Goal: Task Accomplishment & Management: Manage account settings

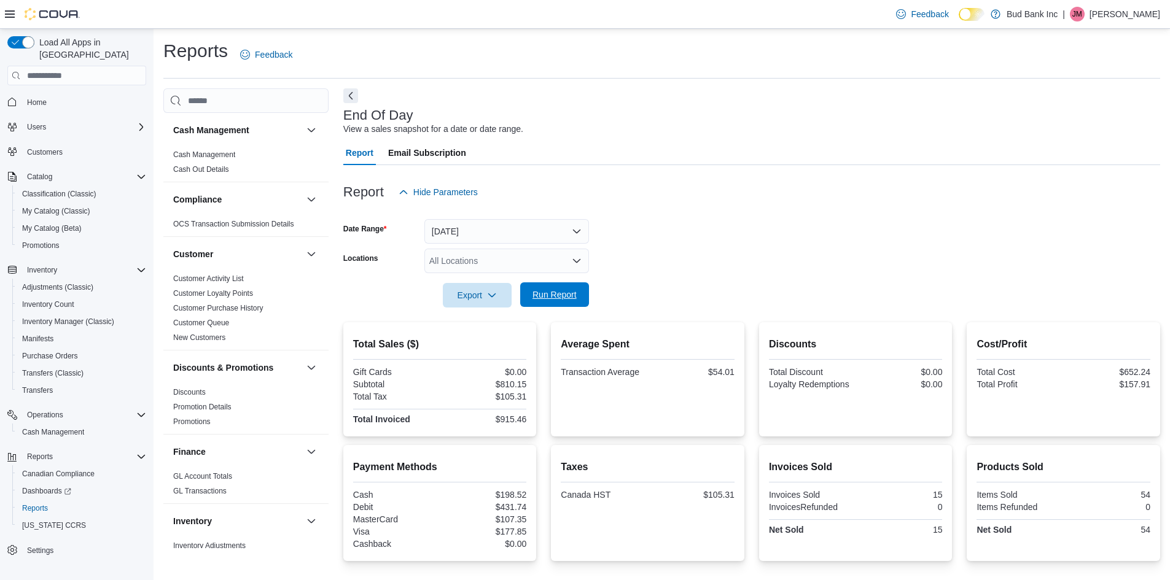
click at [549, 302] on span "Run Report" at bounding box center [555, 294] width 54 height 25
click at [535, 303] on span "Run Report" at bounding box center [555, 294] width 54 height 25
click at [561, 306] on span "Run Report" at bounding box center [555, 294] width 54 height 25
click at [690, 246] on form "Date Range [DATE] Locations All Locations Export Run Report" at bounding box center [751, 255] width 817 height 103
click at [550, 302] on span "Run Report" at bounding box center [555, 294] width 54 height 25
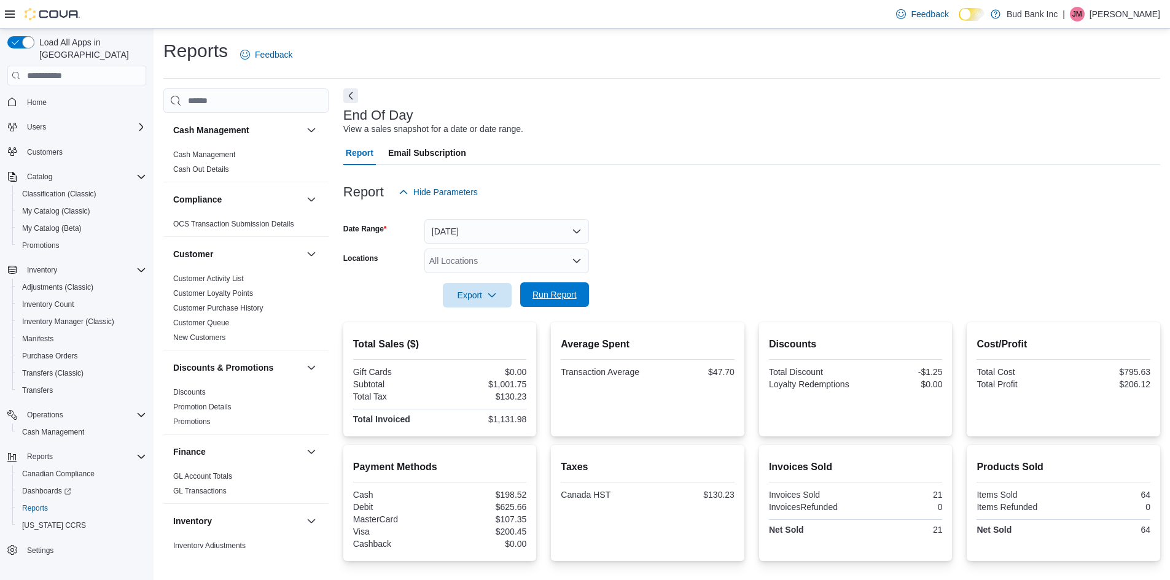
click at [542, 301] on span "Run Report" at bounding box center [554, 295] width 44 height 12
click at [556, 293] on span "Run Report" at bounding box center [554, 295] width 44 height 12
click at [561, 300] on span "Run Report" at bounding box center [554, 295] width 44 height 12
click at [52, 206] on span "My Catalog (Classic)" at bounding box center [56, 211] width 68 height 10
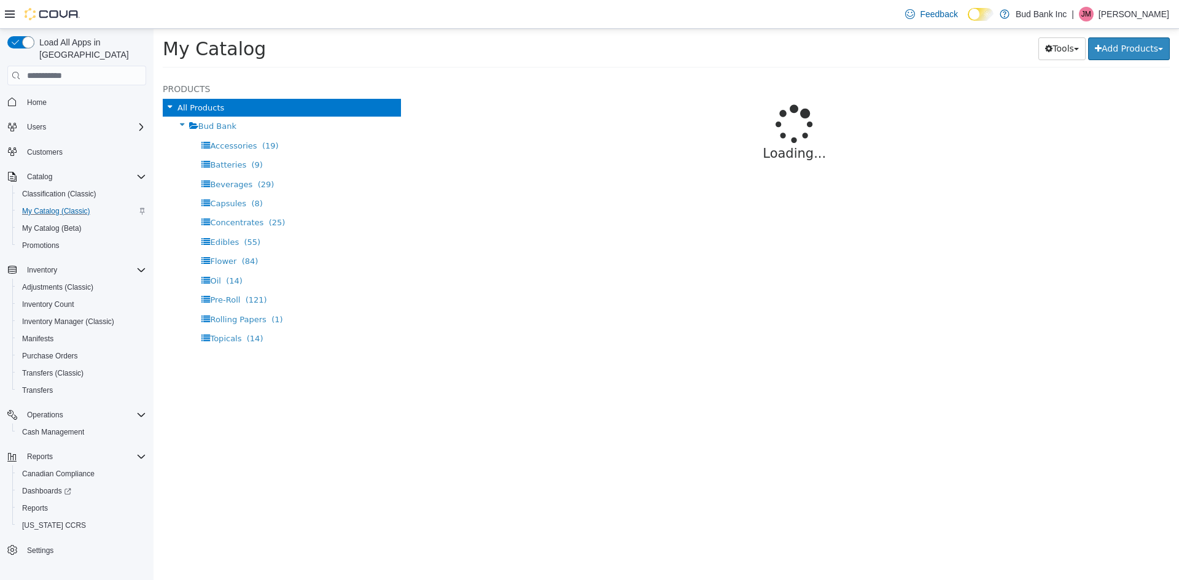
select select "**********"
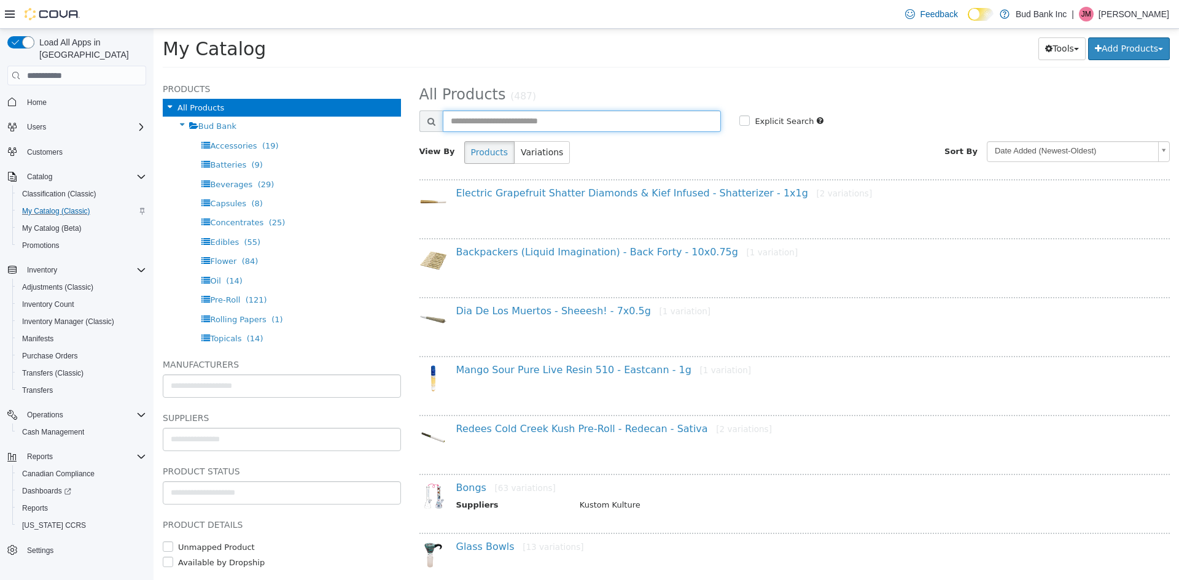
click at [483, 127] on input "text" at bounding box center [582, 121] width 279 height 21
type input "******"
select select "**********"
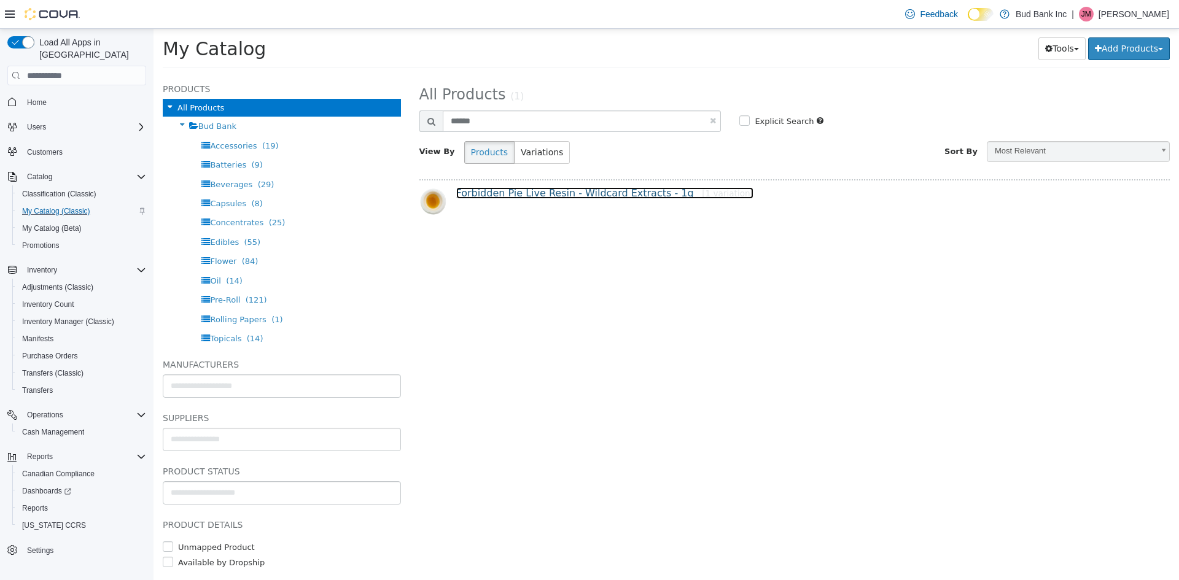
click at [586, 194] on link "Forbidden Pie Live Resin - Wildcard Extracts - 1g [1 variation]" at bounding box center [604, 193] width 297 height 12
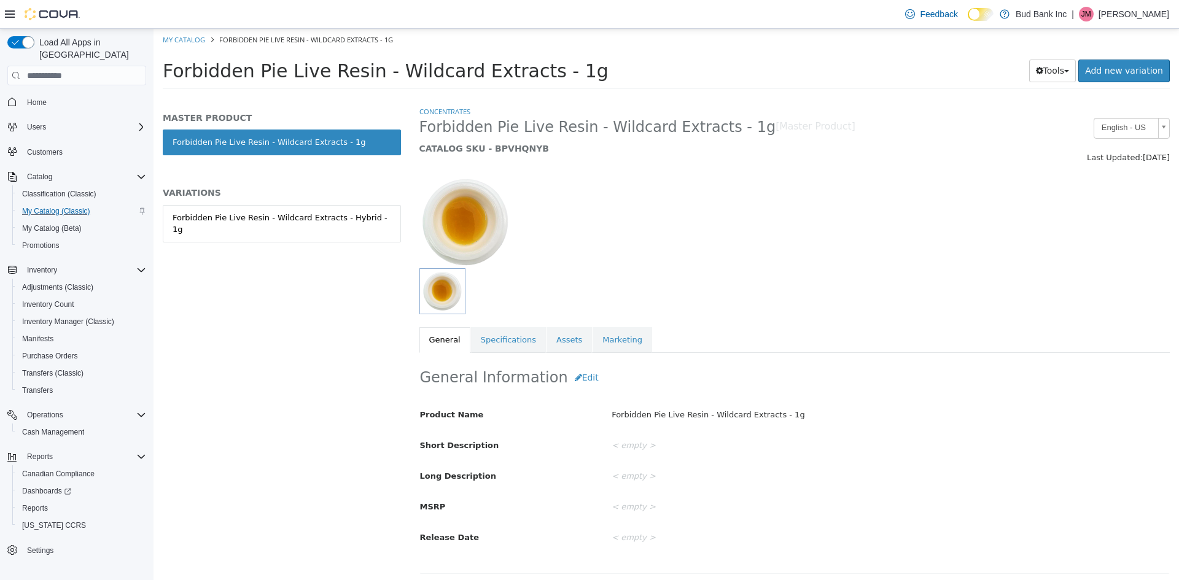
click at [346, 217] on div "Forbidden Pie Live Resin - Wildcard Extracts - Hybrid - 1g" at bounding box center [282, 224] width 219 height 24
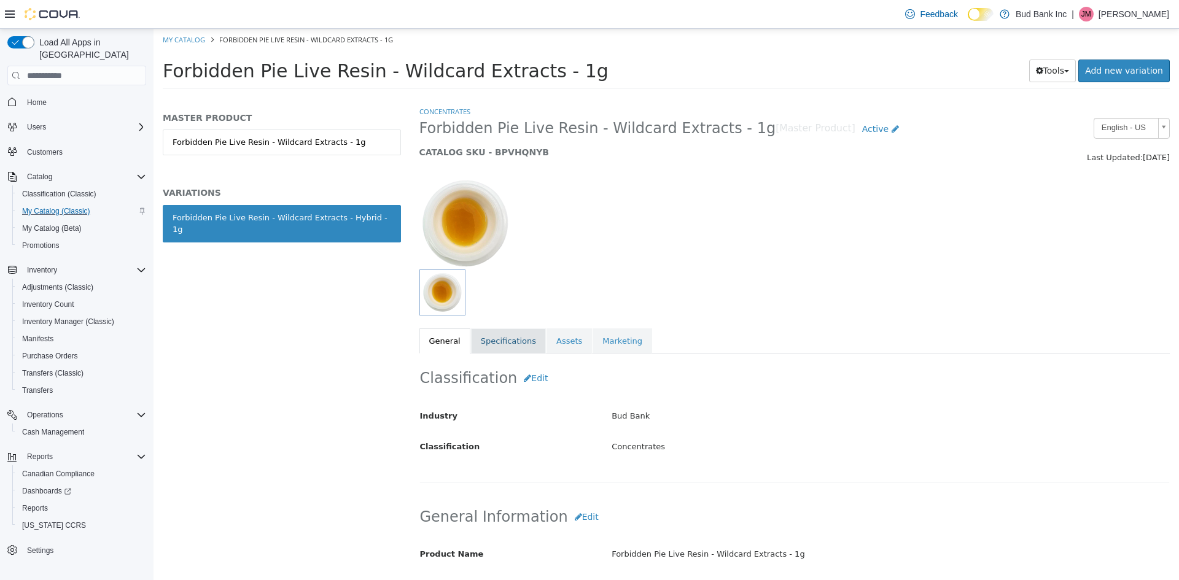
click at [500, 341] on link "Specifications" at bounding box center [508, 342] width 75 height 26
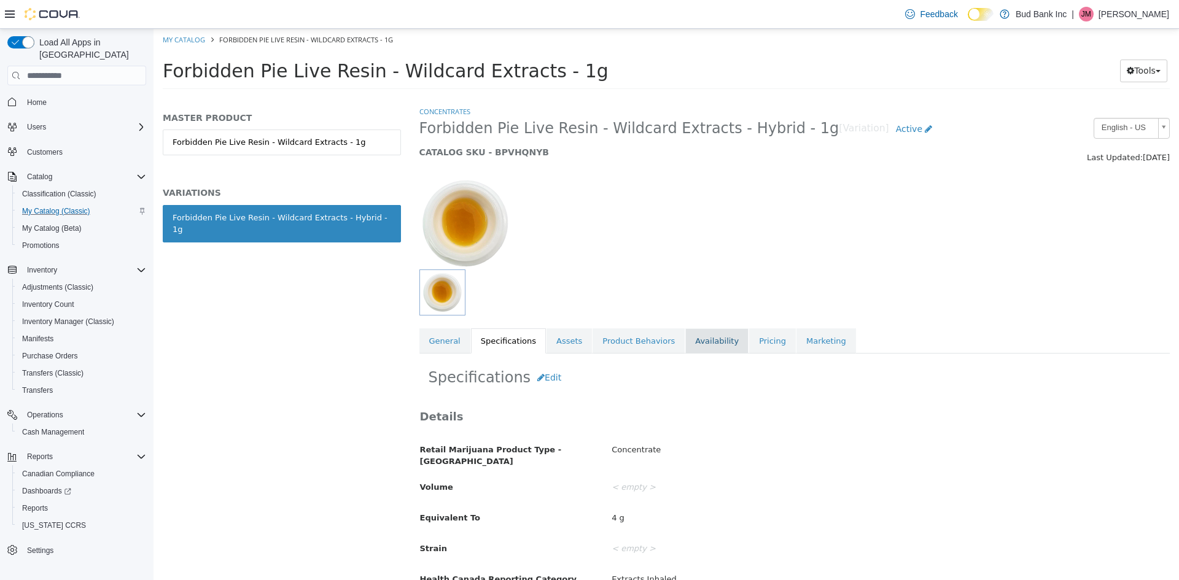
click at [688, 343] on link "Availability" at bounding box center [716, 342] width 63 height 26
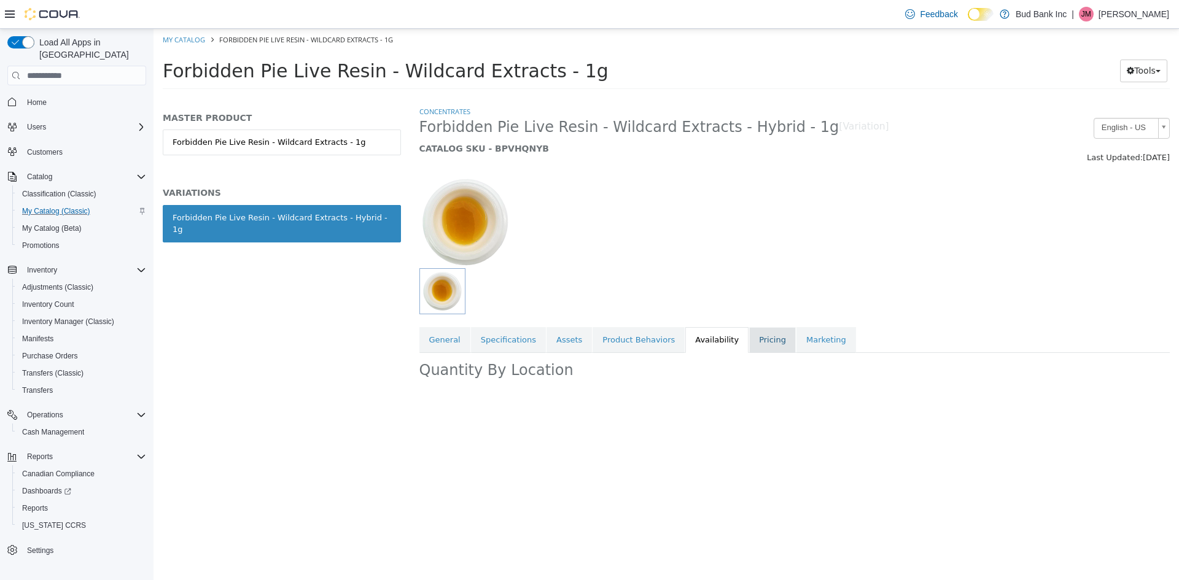
click at [749, 344] on link "Pricing" at bounding box center [772, 340] width 47 height 26
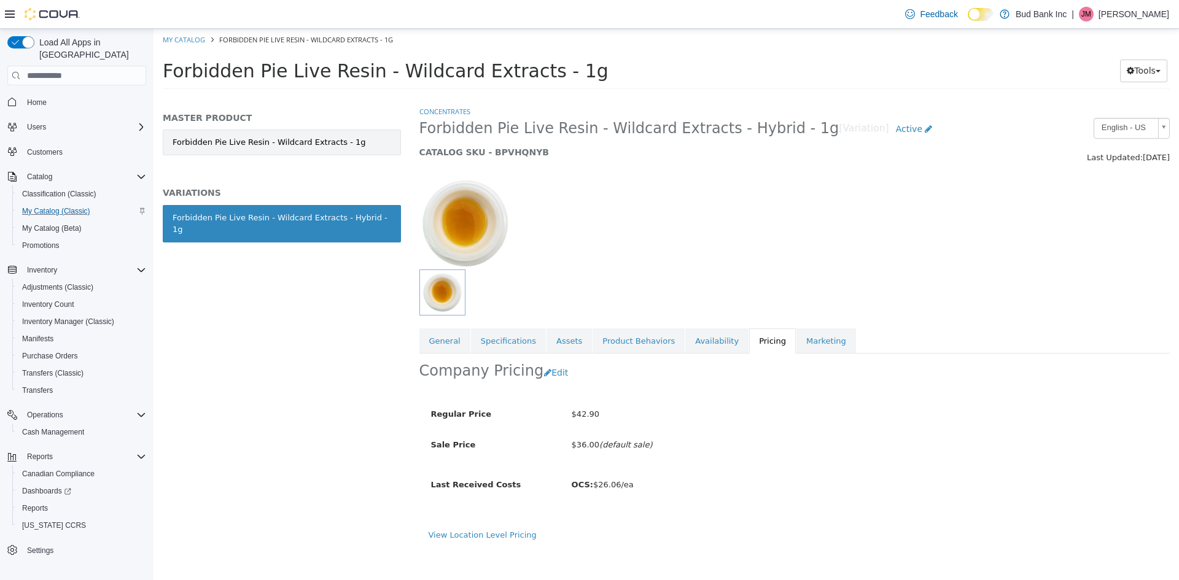
click at [359, 136] on link "Forbidden Pie Live Resin - Wildcard Extracts - 1g" at bounding box center [282, 143] width 238 height 26
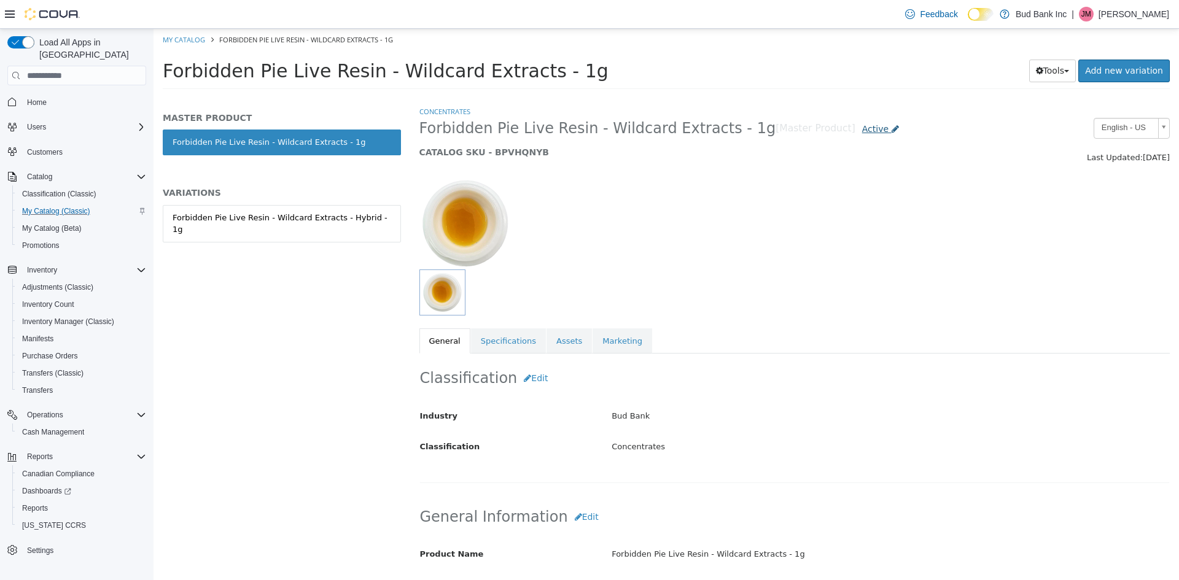
click at [862, 130] on span "Active" at bounding box center [875, 129] width 26 height 10
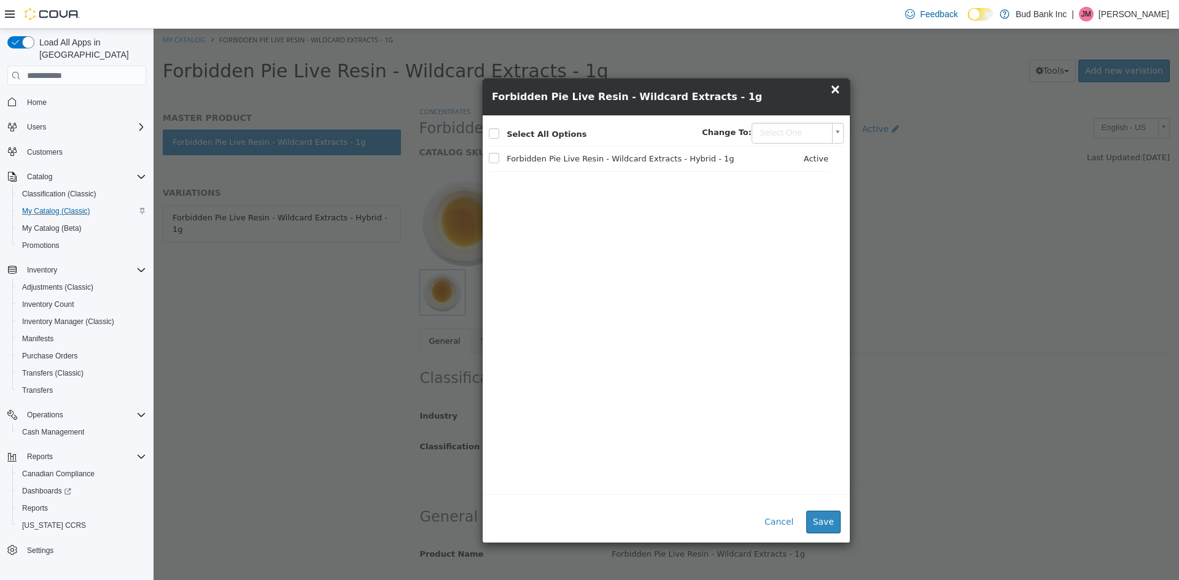
click at [830, 97] on body "Saving Bulk Changes... × My Catalog Forbidden Pie Live Resin - Wildcard Extract…" at bounding box center [667, 63] width 1026 height 68
type input "********"
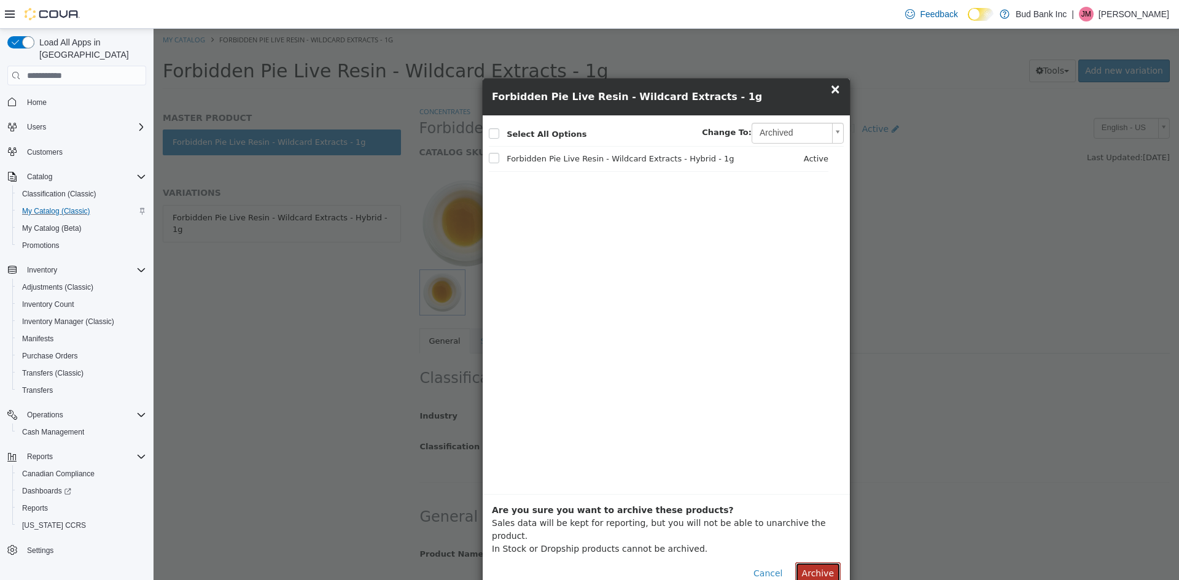
click at [811, 563] on button "Archive" at bounding box center [817, 574] width 45 height 23
select select "**********"
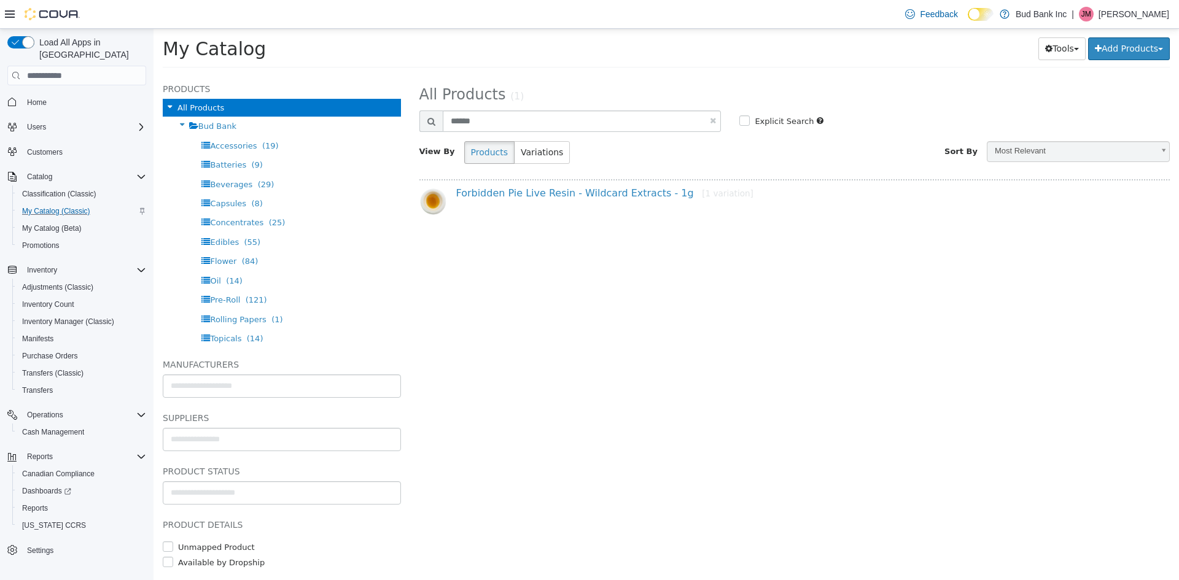
click at [715, 120] on link at bounding box center [713, 121] width 6 height 8
select select "**********"
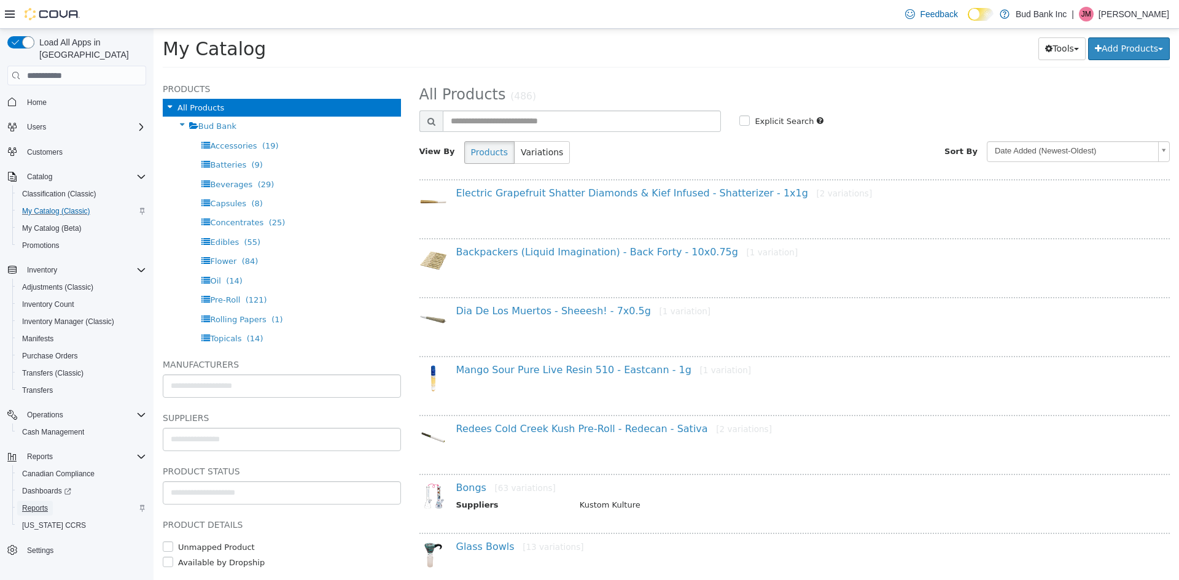
click at [44, 504] on span "Reports" at bounding box center [35, 509] width 26 height 10
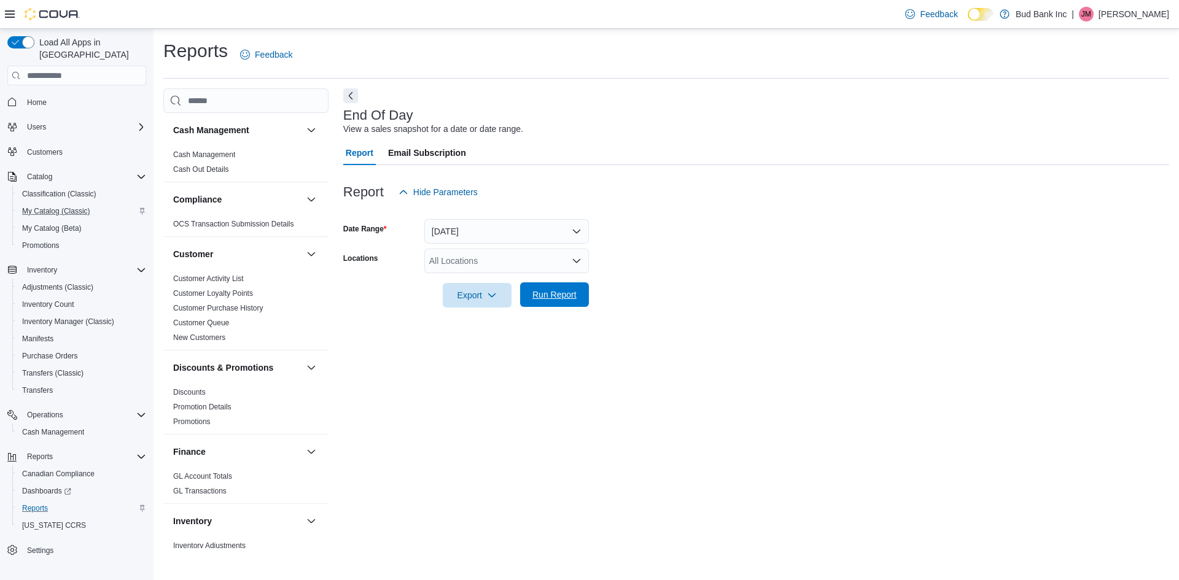
click at [553, 300] on span "Run Report" at bounding box center [554, 295] width 44 height 12
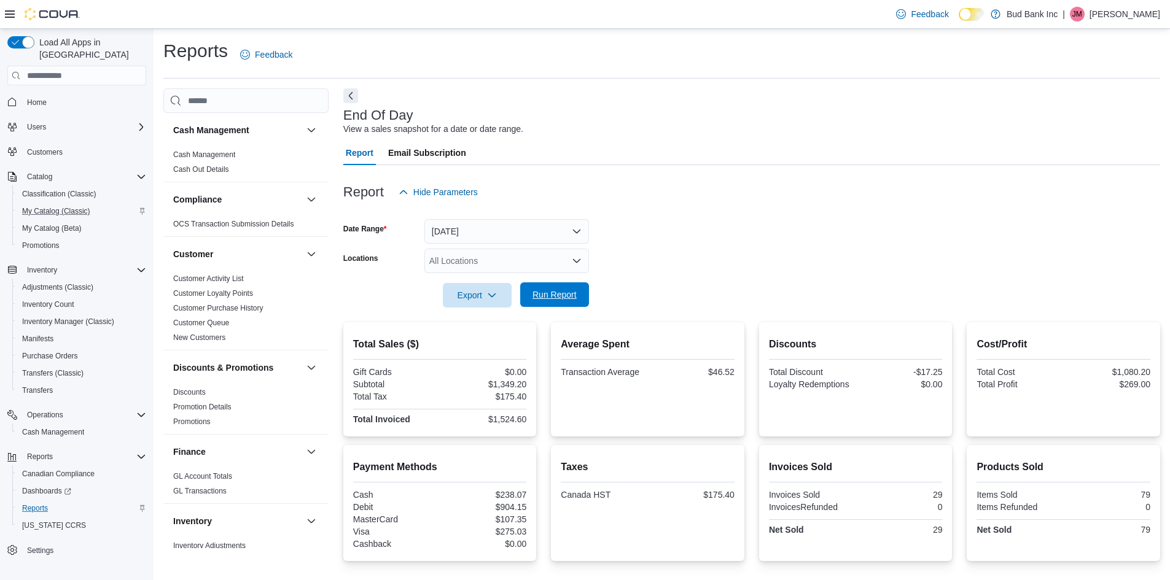
click at [567, 293] on span "Run Report" at bounding box center [554, 295] width 44 height 12
click at [550, 298] on span "Run Report" at bounding box center [554, 295] width 44 height 12
click at [545, 300] on span "Run Report" at bounding box center [554, 295] width 44 height 12
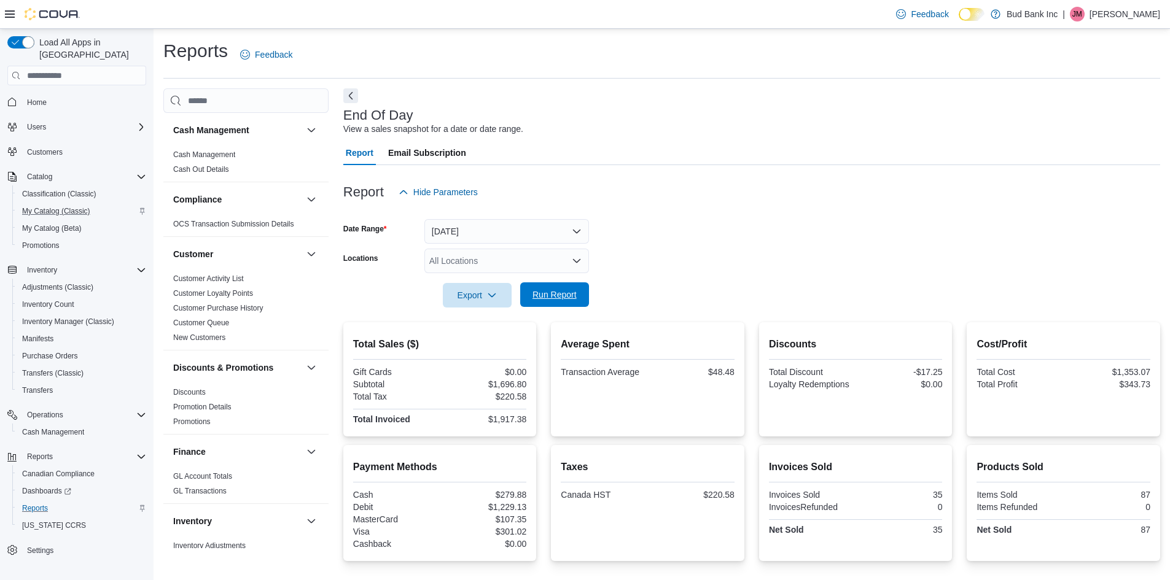
click at [551, 301] on span "Run Report" at bounding box center [554, 295] width 44 height 12
click at [546, 297] on span "Run Report" at bounding box center [554, 295] width 44 height 12
click at [560, 292] on span "Run Report" at bounding box center [554, 295] width 44 height 12
click at [560, 294] on span "Run Report" at bounding box center [554, 295] width 44 height 12
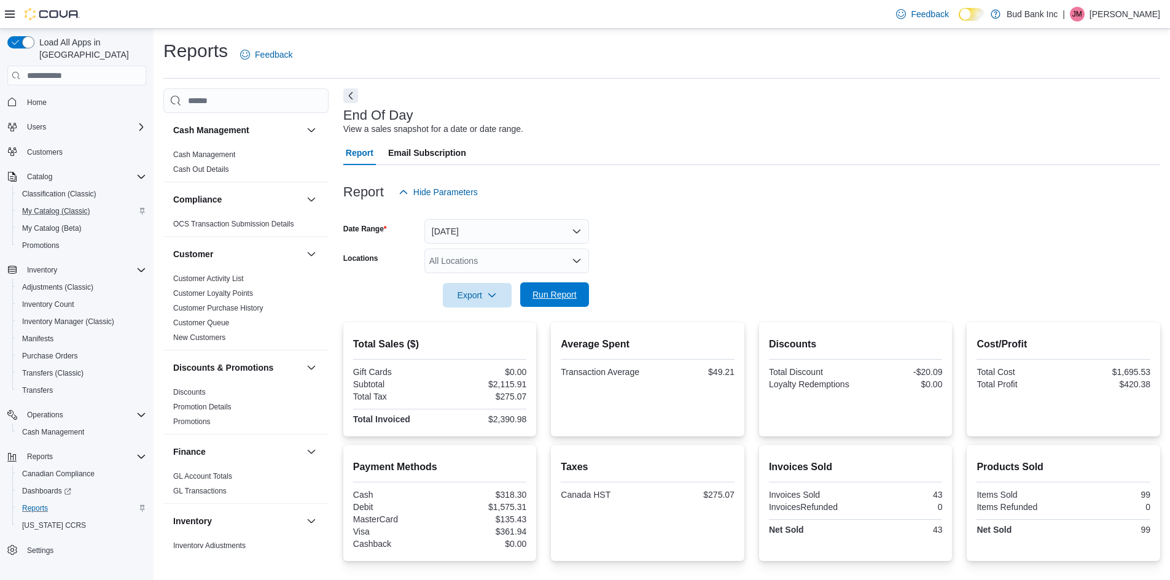
click at [574, 287] on span "Run Report" at bounding box center [555, 294] width 54 height 25
click at [569, 293] on span "Run Report" at bounding box center [554, 295] width 44 height 12
click at [558, 291] on span "Run Report" at bounding box center [554, 295] width 44 height 12
click at [544, 298] on span "Run Report" at bounding box center [554, 295] width 44 height 12
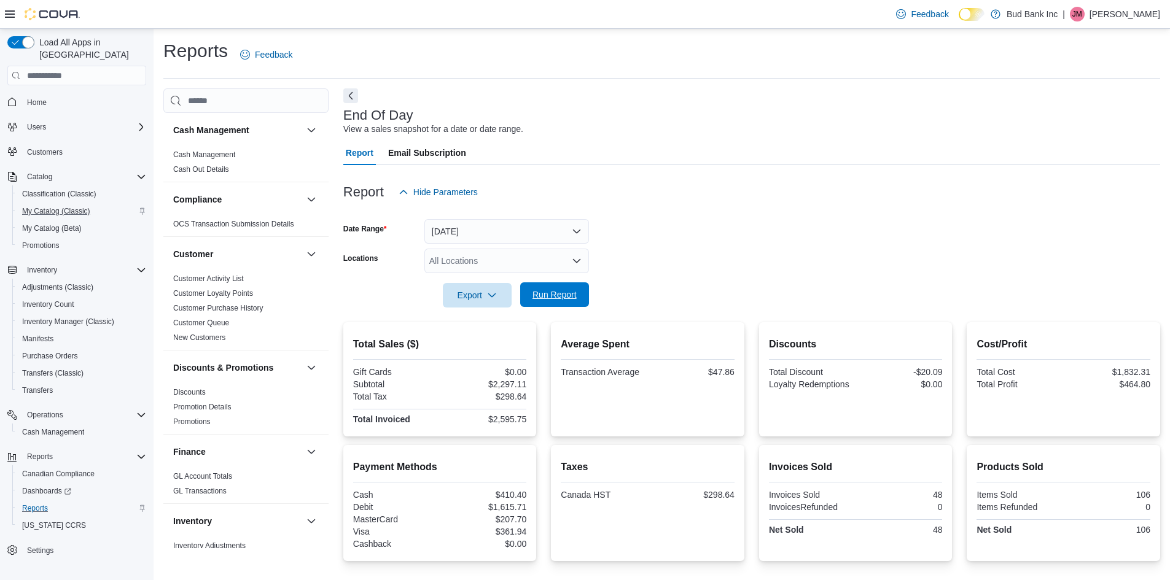
click at [544, 298] on span "Run Report" at bounding box center [554, 295] width 44 height 12
click at [561, 297] on span "Run Report" at bounding box center [554, 295] width 44 height 12
click at [533, 296] on span "Run Report" at bounding box center [554, 295] width 44 height 12
click at [535, 295] on span "Run Report" at bounding box center [554, 295] width 44 height 12
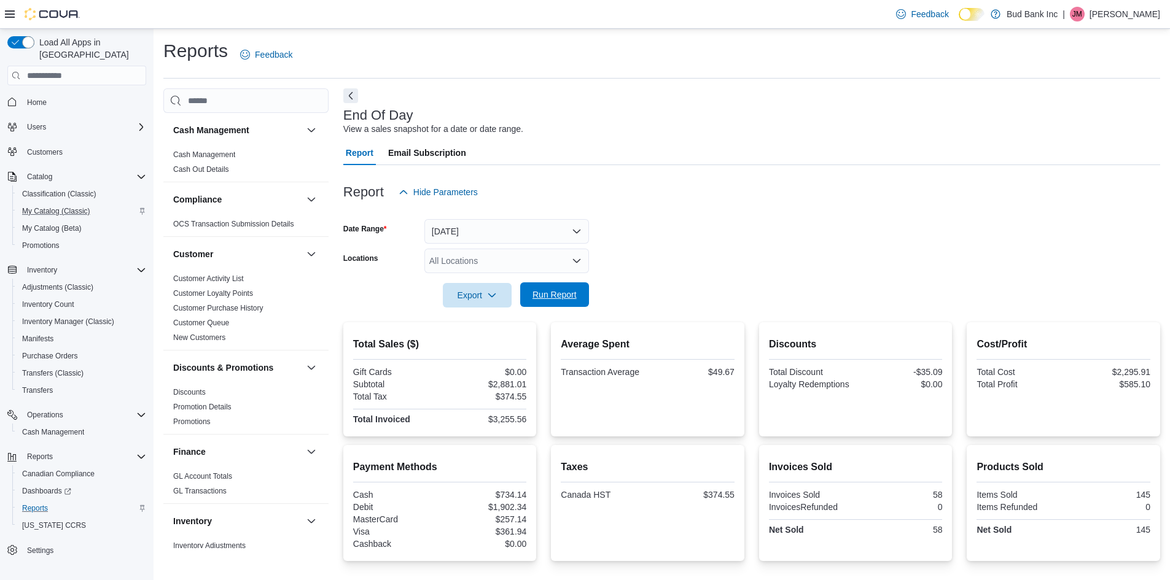
click at [535, 295] on span "Run Report" at bounding box center [554, 295] width 44 height 12
click at [564, 295] on span "Run Report" at bounding box center [554, 295] width 44 height 12
click at [550, 295] on span "Run Report" at bounding box center [554, 295] width 44 height 12
click at [562, 297] on span "Run Report" at bounding box center [554, 295] width 44 height 12
click at [566, 297] on span "Run Report" at bounding box center [554, 295] width 44 height 12
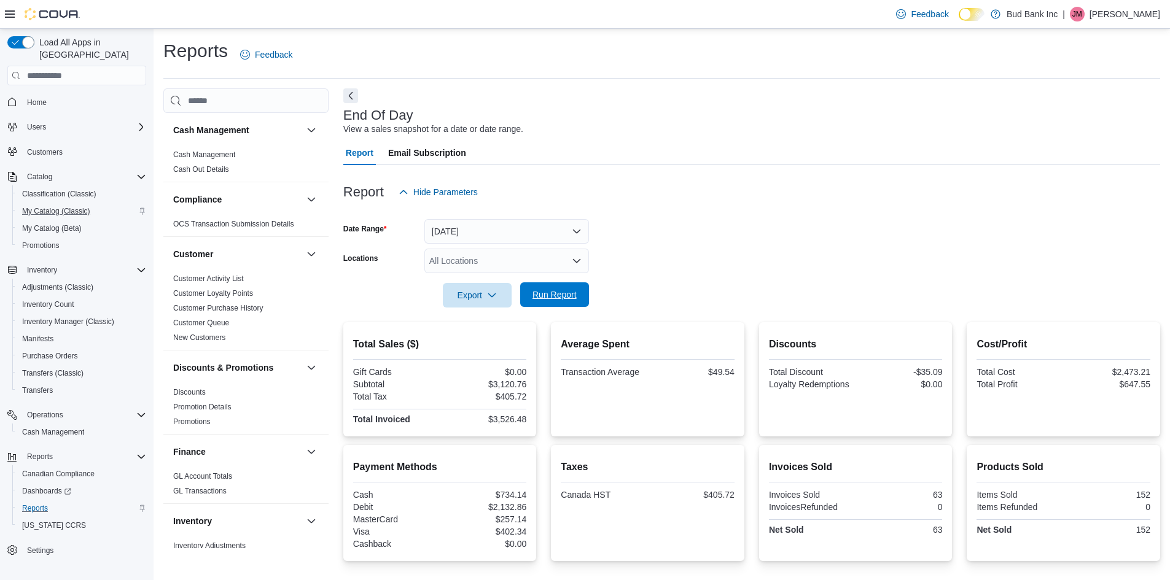
click at [566, 297] on span "Run Report" at bounding box center [554, 295] width 44 height 12
click at [572, 287] on span "Run Report" at bounding box center [555, 294] width 54 height 25
click at [555, 293] on span "Run Report" at bounding box center [554, 295] width 44 height 12
click at [547, 293] on span "Run Report" at bounding box center [554, 295] width 44 height 12
